Goal: Task Accomplishment & Management: Manage account settings

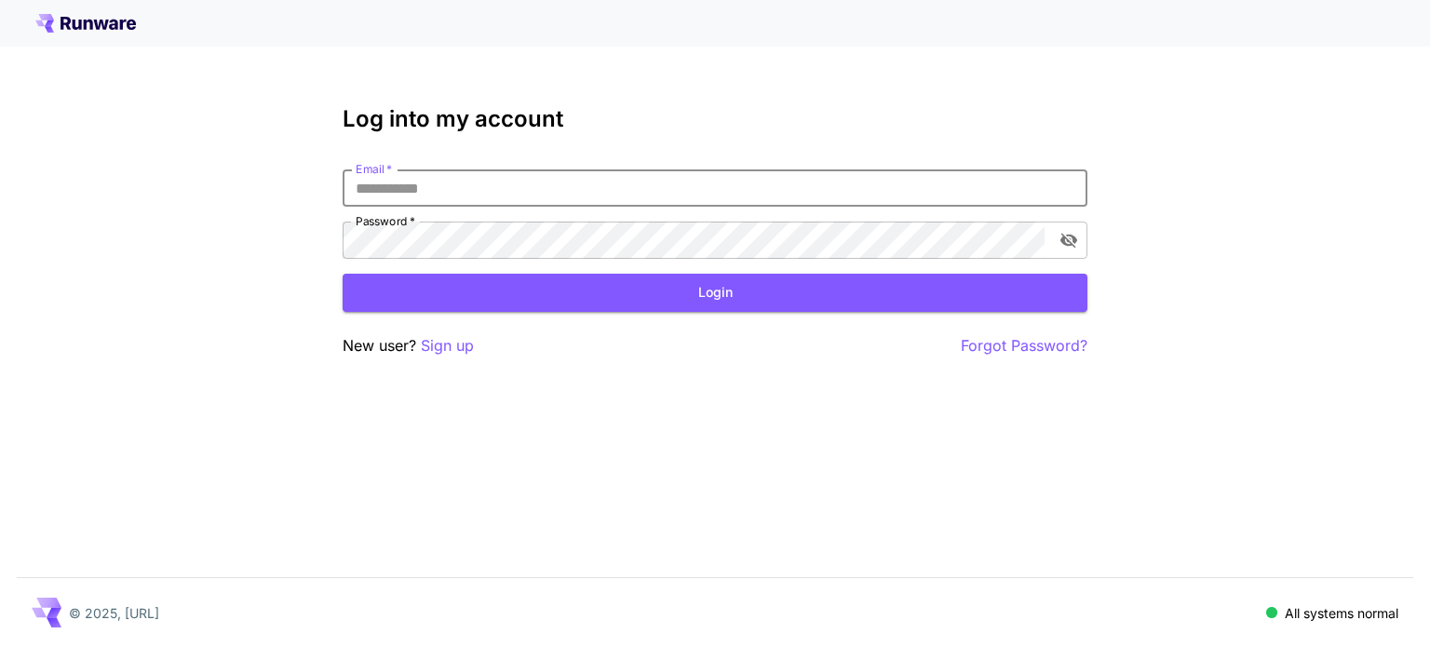
click at [845, 187] on input "Email   *" at bounding box center [715, 187] width 745 height 37
click at [0, 646] on com-1password-button at bounding box center [0, 647] width 0 height 0
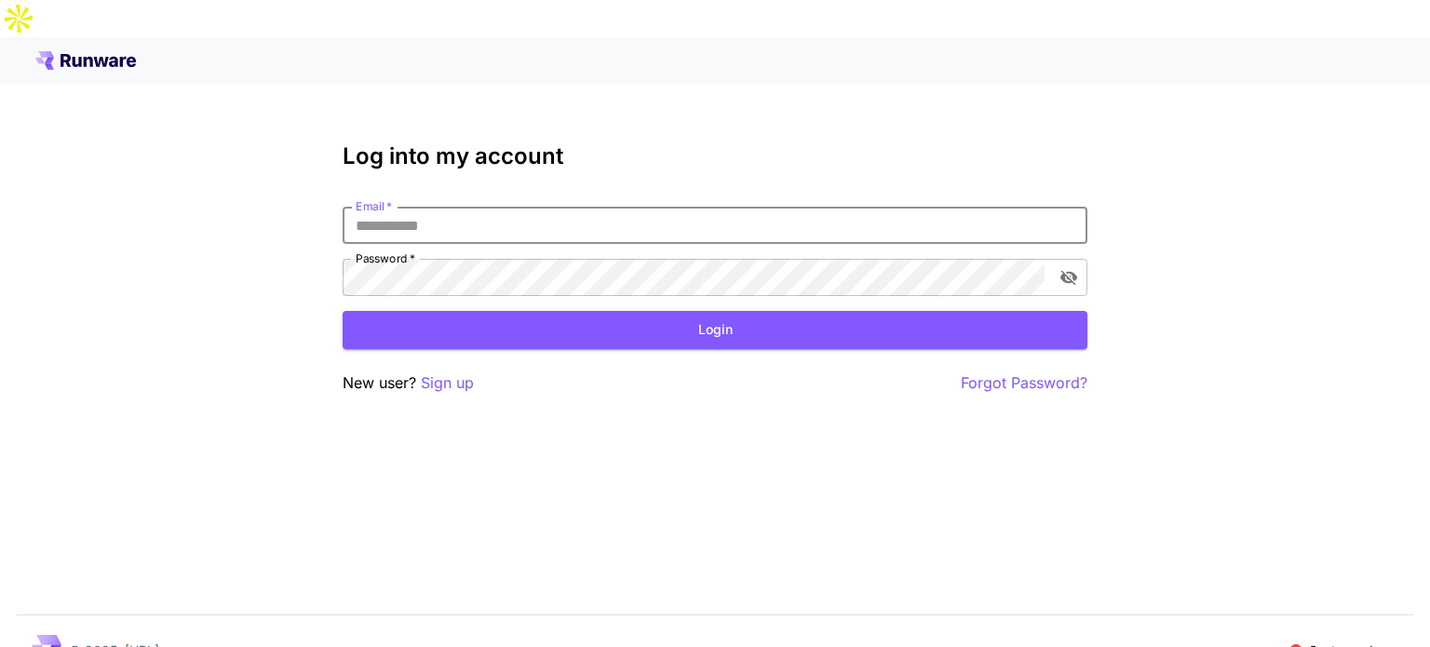
click at [925, 207] on input "Email   *" at bounding box center [715, 225] width 745 height 37
click at [834, 207] on input "Email   *" at bounding box center [715, 225] width 745 height 37
click at [767, 207] on input "Email   *" at bounding box center [715, 225] width 745 height 37
